Goal: Navigation & Orientation: Understand site structure

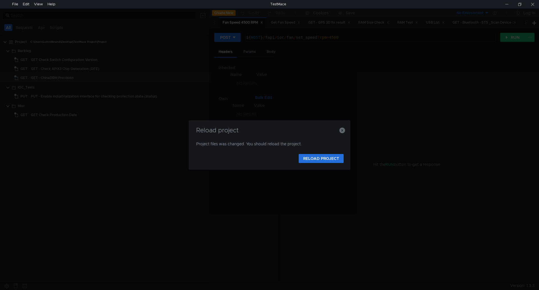
click at [231, 49] on div "Reload project Project files was changed. You should reload the project. RELOAD…" at bounding box center [269, 145] width 539 height 290
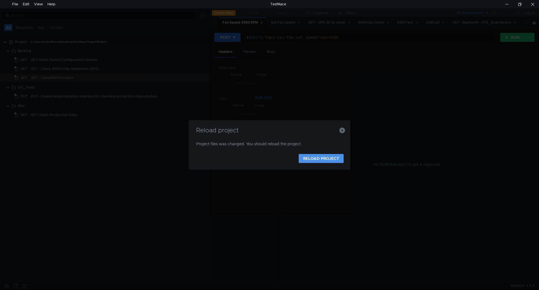
click at [331, 160] on button "RELOAD PROJECT" at bounding box center [321, 158] width 45 height 9
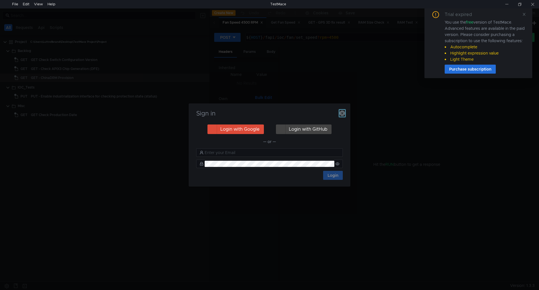
click at [344, 111] on icon "button" at bounding box center [343, 113] width 6 height 6
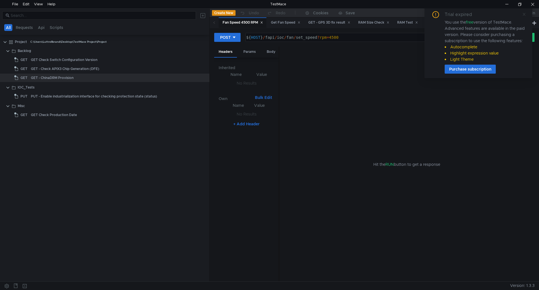
click at [524, 15] on icon at bounding box center [524, 14] width 3 height 3
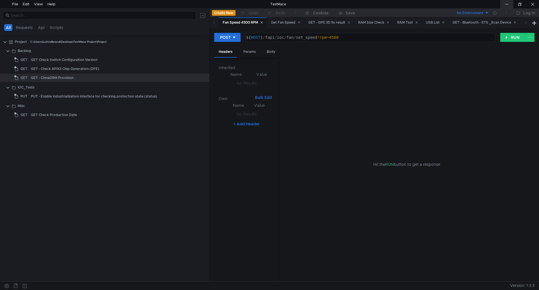
click at [509, 5] on div at bounding box center [506, 4] width 13 height 8
click at [210, 240] on div at bounding box center [210, 145] width 0 height 272
